Goal: Task Accomplishment & Management: Manage account settings

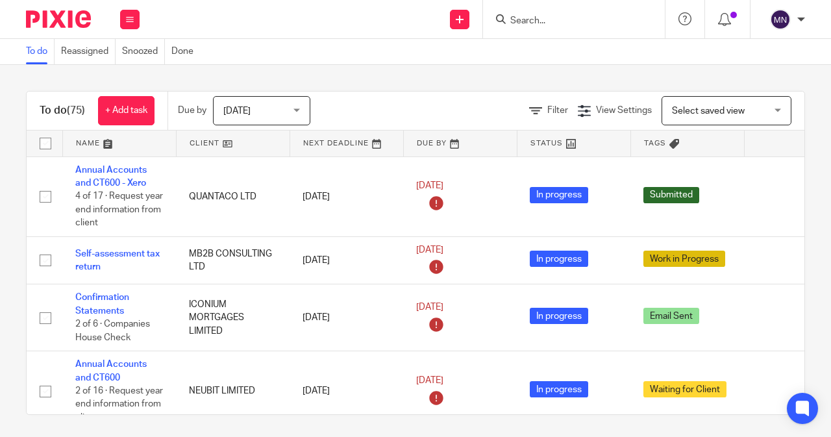
click at [522, 18] on input "Search" at bounding box center [567, 22] width 117 height 12
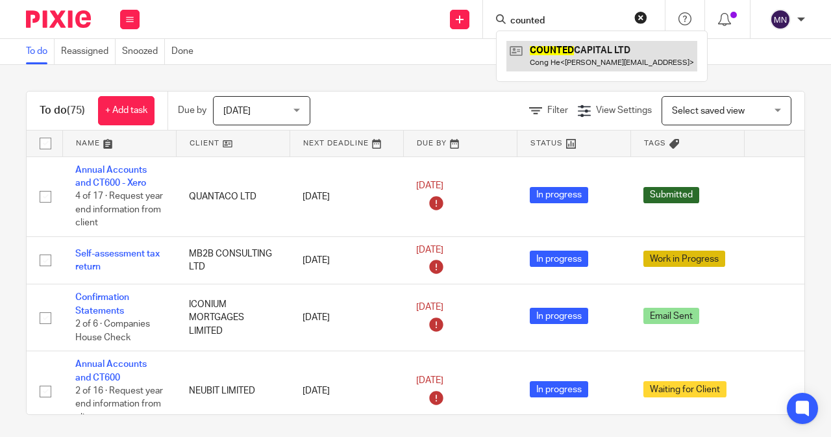
type input "counted"
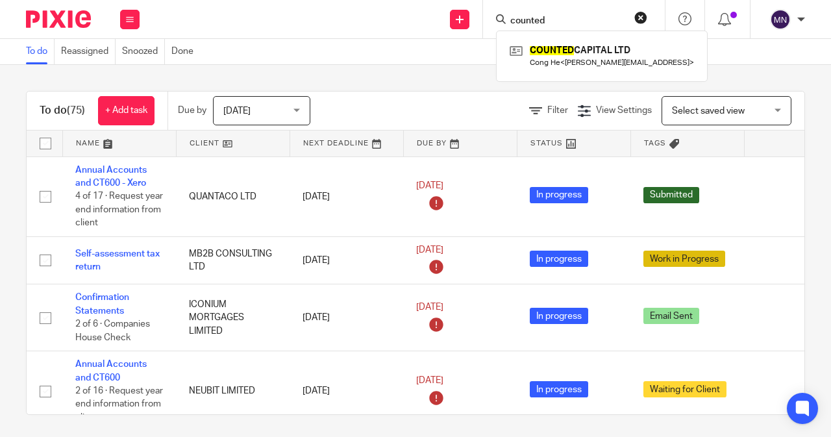
drag, startPoint x: 543, startPoint y: 54, endPoint x: 459, endPoint y: 148, distance: 125.9
click at [543, 54] on link at bounding box center [601, 56] width 191 height 30
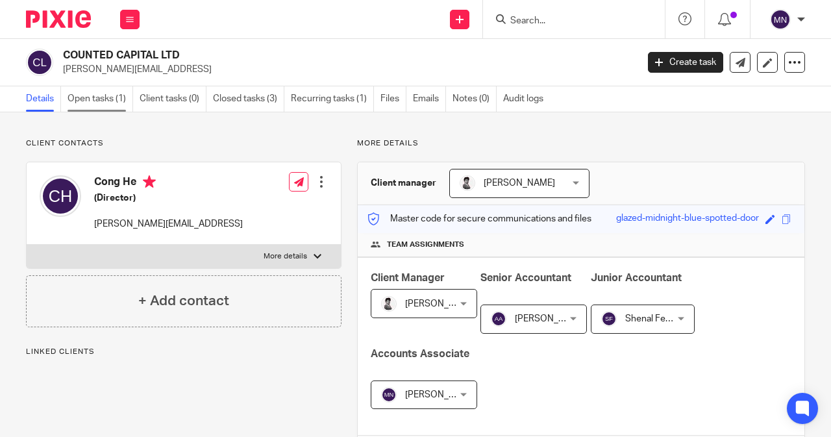
click at [91, 98] on link "Open tasks (1)" at bounding box center [100, 98] width 66 height 25
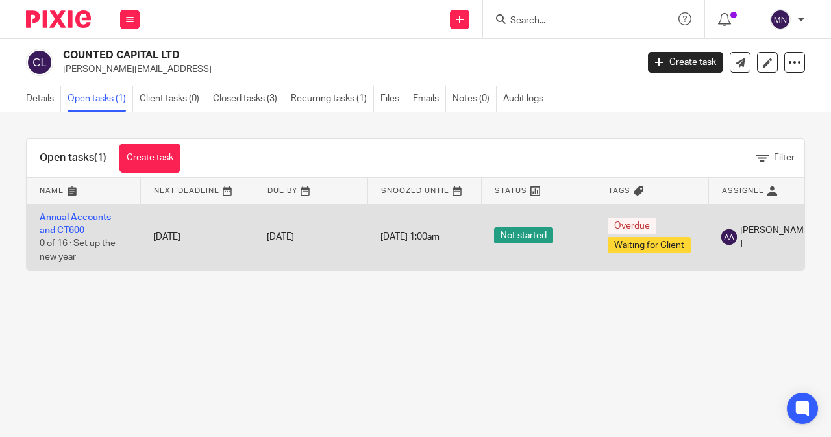
click at [50, 213] on link "Annual Accounts and CT600" at bounding box center [75, 224] width 71 height 22
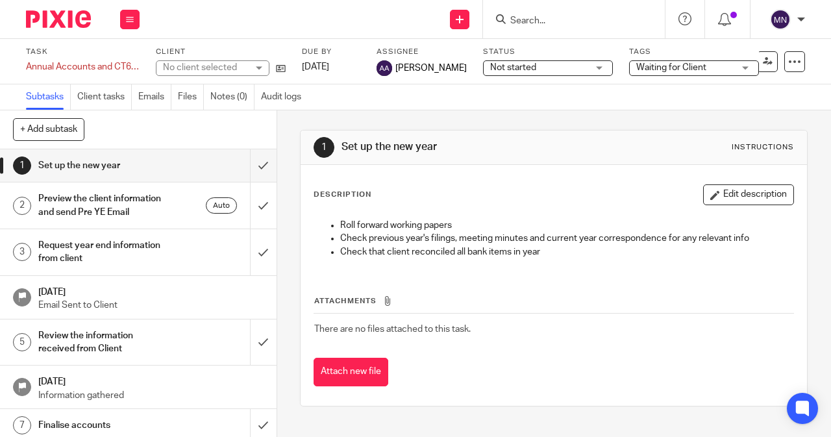
click at [524, 64] on span "Not started" at bounding box center [538, 68] width 97 height 14
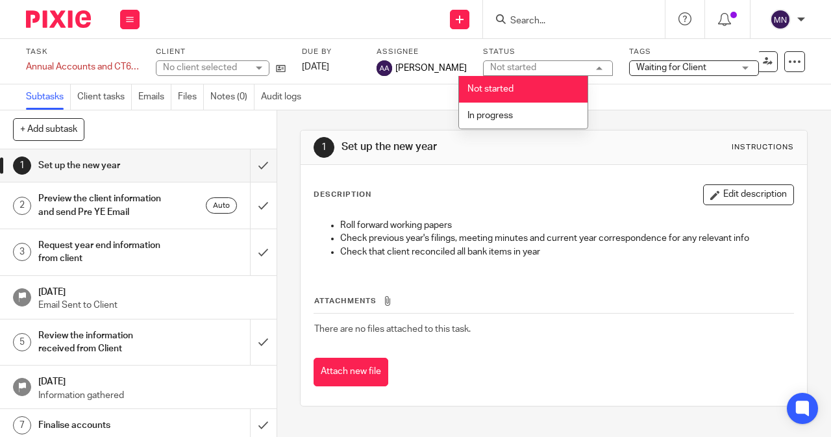
click at [675, 67] on span "Waiting for Client" at bounding box center [671, 67] width 70 height 9
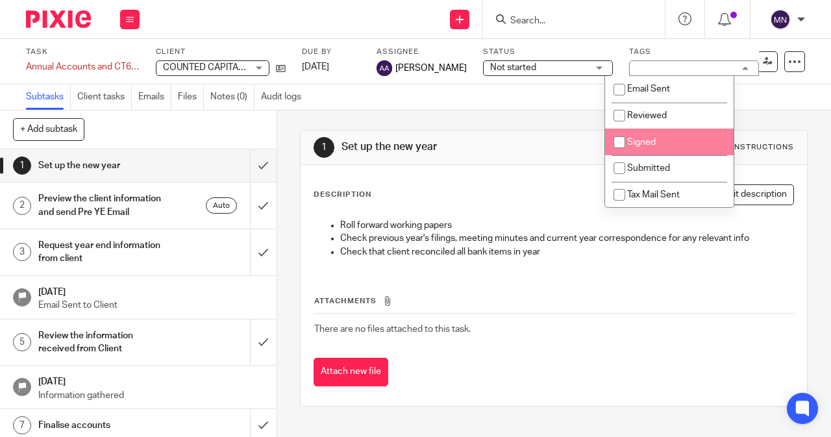
scroll to position [132, 0]
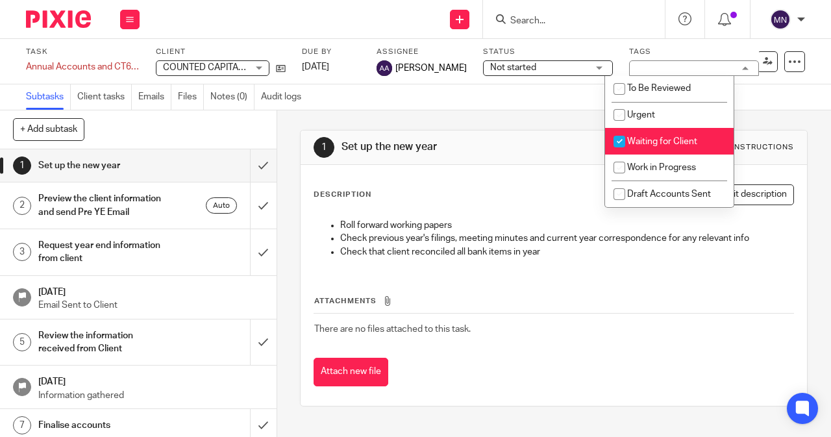
click at [650, 146] on li "Waiting for Client" at bounding box center [669, 141] width 128 height 27
checkbox input "false"
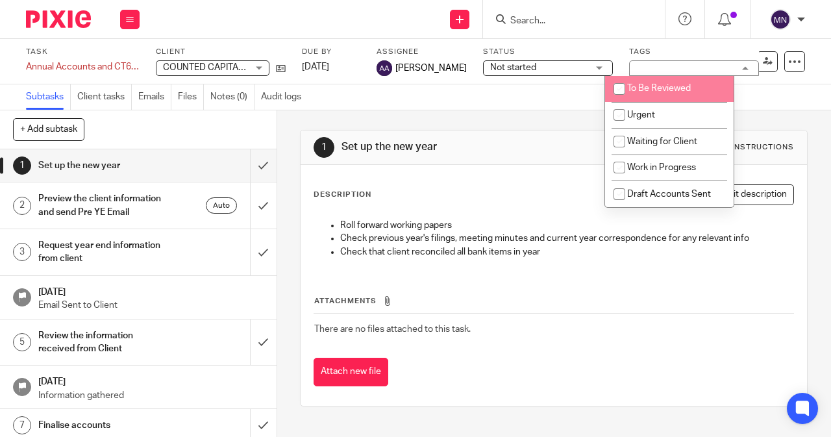
click at [659, 82] on li "To Be Reviewed" at bounding box center [669, 88] width 128 height 27
checkbox input "true"
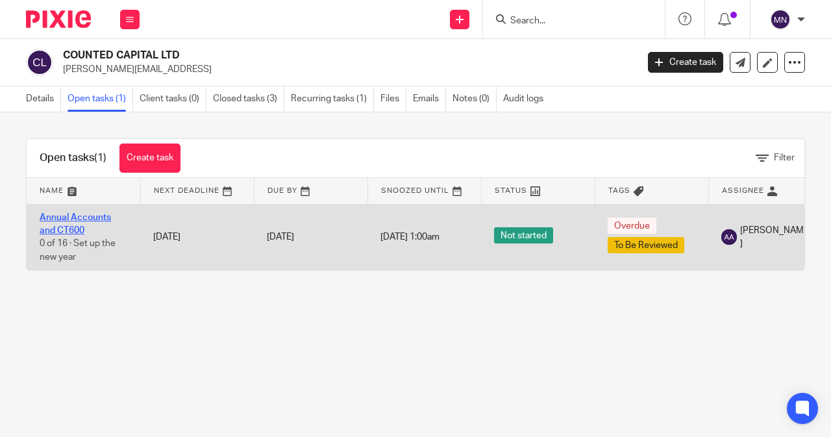
click at [105, 215] on link "Annual Accounts and CT600" at bounding box center [75, 224] width 71 height 22
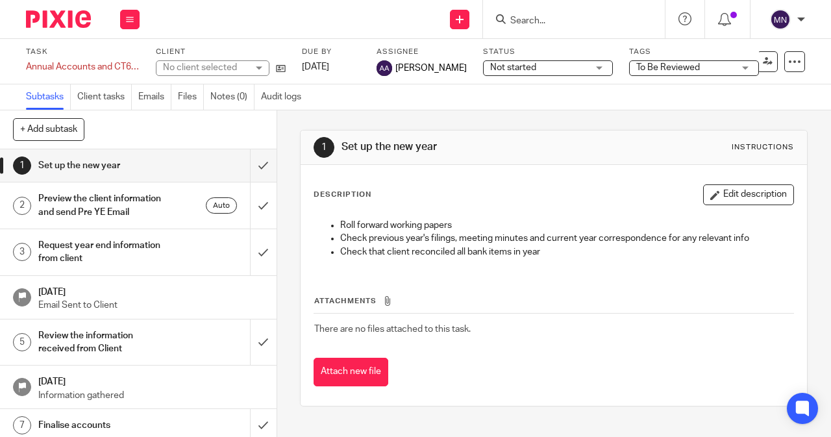
click at [565, 63] on div "Not started Not started" at bounding box center [548, 68] width 130 height 16
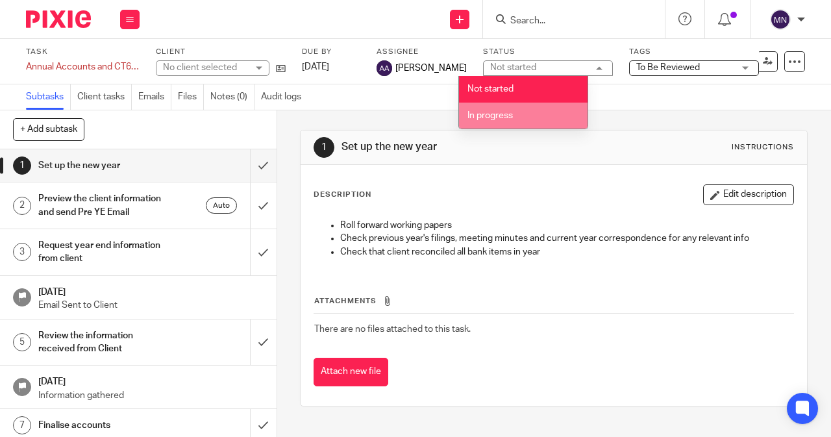
click at [535, 110] on li "In progress" at bounding box center [523, 116] width 128 height 27
